Goal: Transaction & Acquisition: Purchase product/service

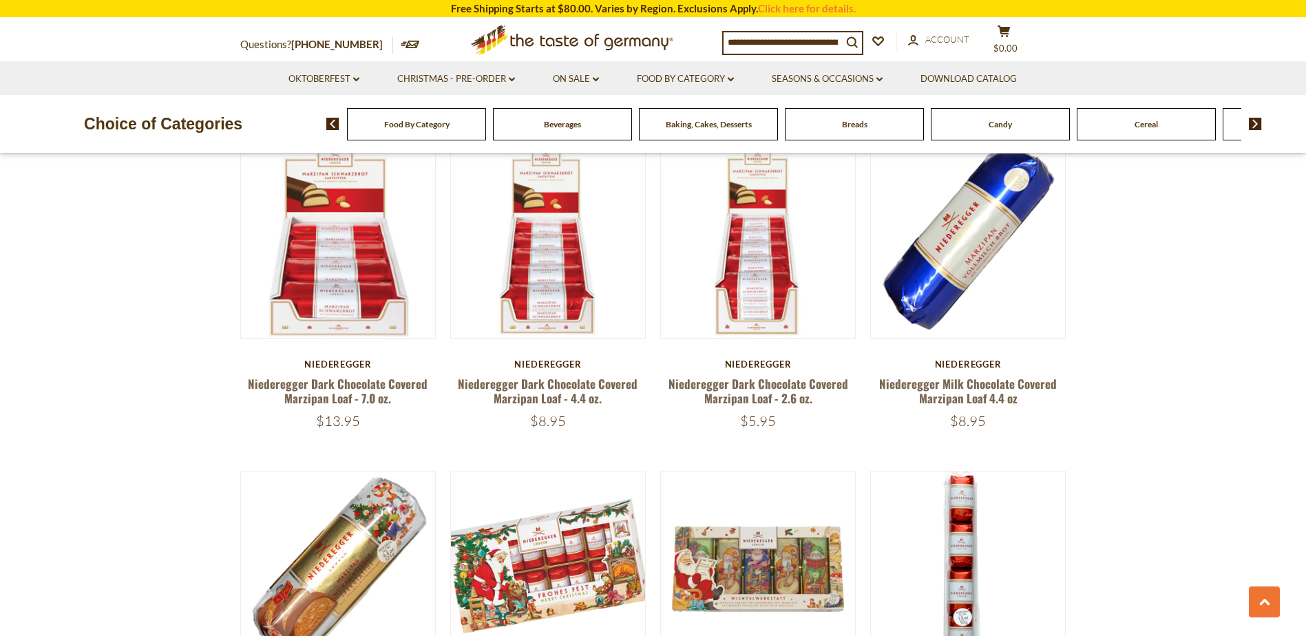
scroll to position [1102, 0]
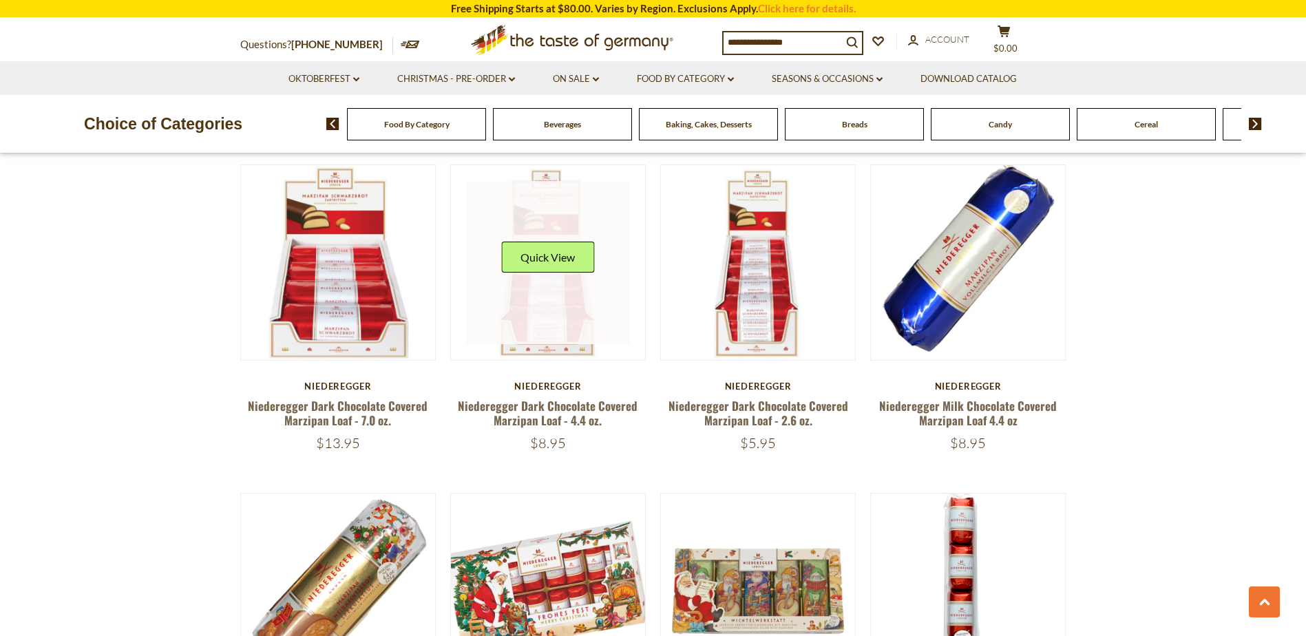
click at [542, 333] on link at bounding box center [548, 263] width 164 height 164
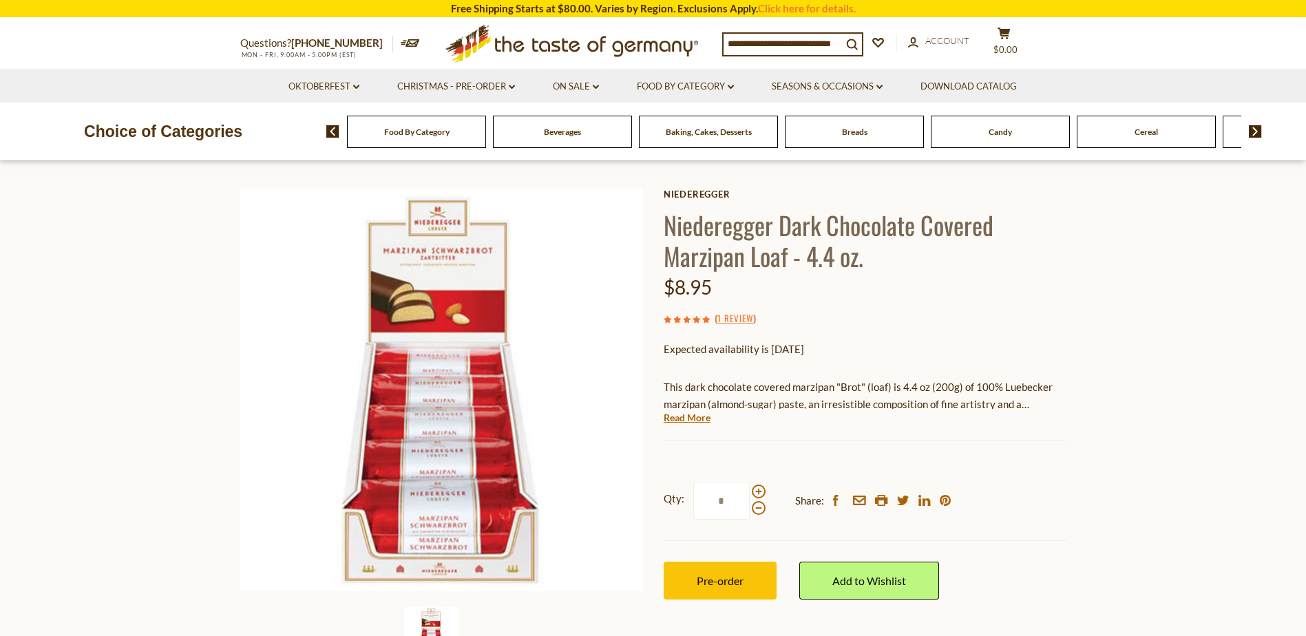
scroll to position [69, 0]
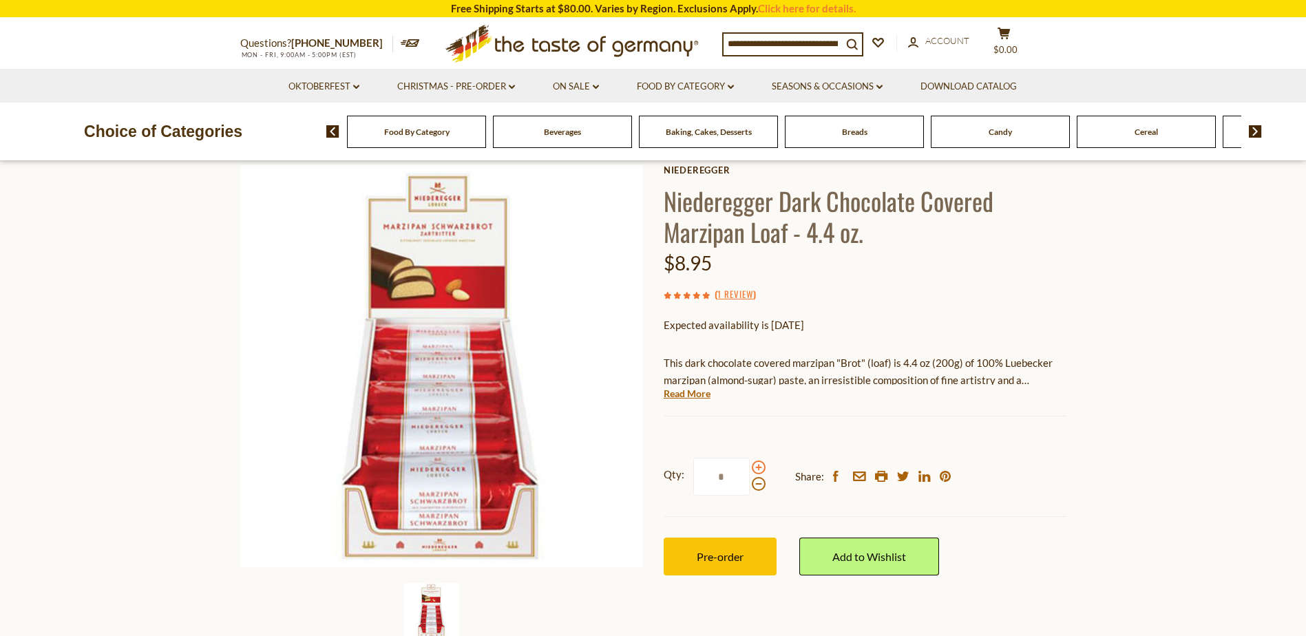
click at [760, 470] on span at bounding box center [759, 468] width 14 height 14
click at [750, 470] on input "*" at bounding box center [721, 477] width 56 height 38
type input "*"
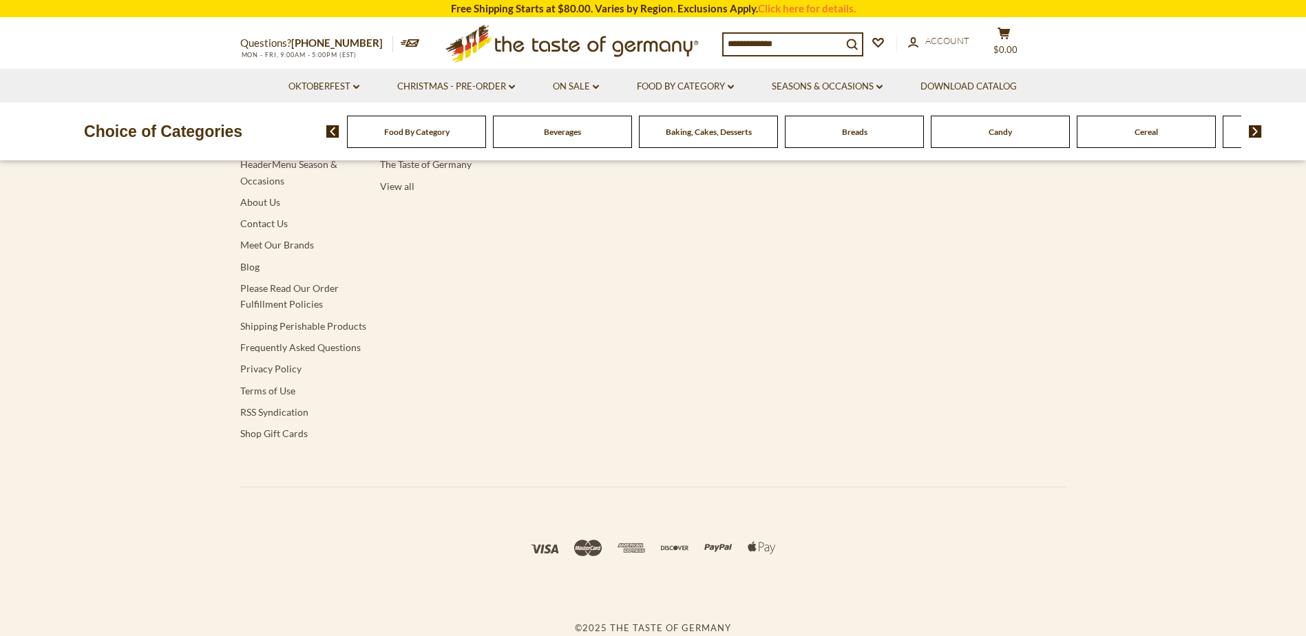
scroll to position [3689, 0]
